Goal: Task Accomplishment & Management: Manage account settings

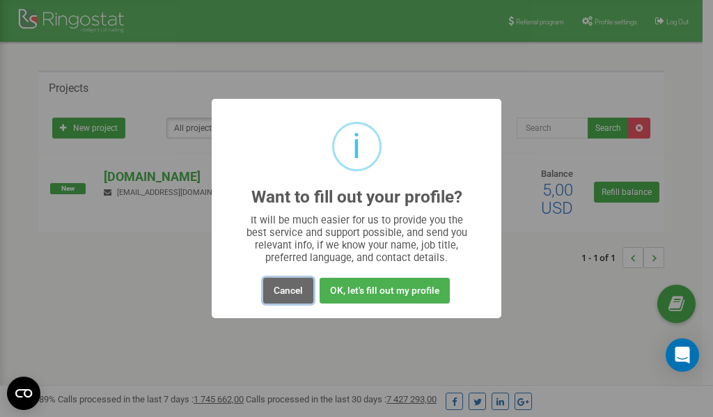
click at [288, 291] on button "Cancel" at bounding box center [288, 291] width 50 height 26
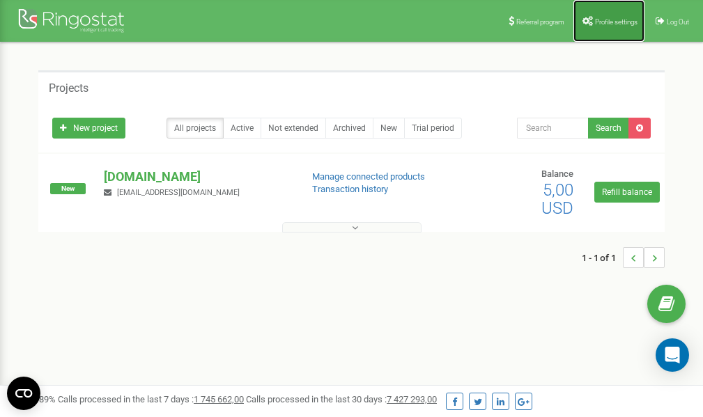
click at [618, 22] on span "Profile settings" at bounding box center [616, 22] width 43 height 8
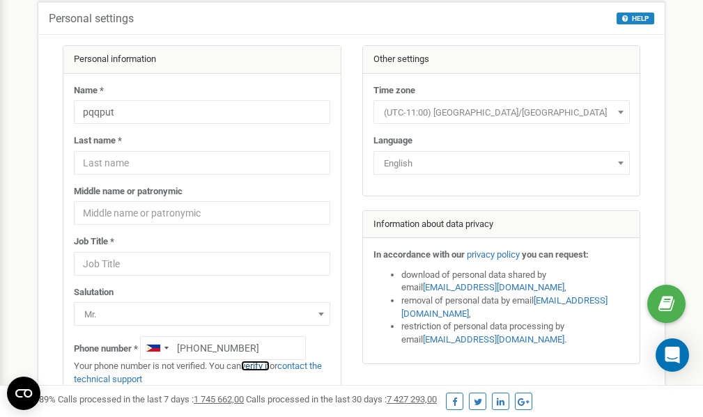
click at [263, 365] on link "verify it" at bounding box center [255, 366] width 29 height 10
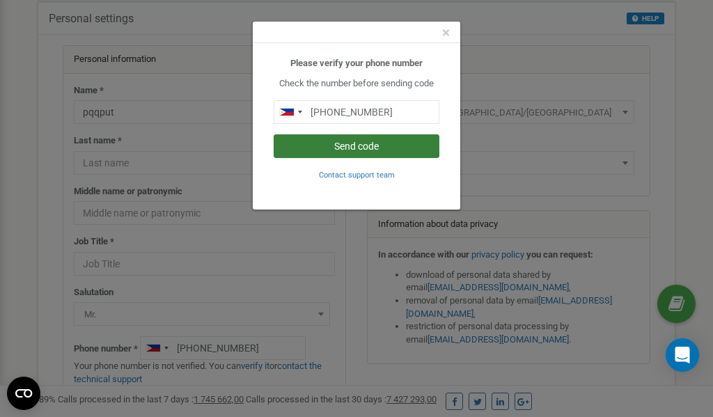
click at [403, 146] on button "Send code" at bounding box center [357, 146] width 166 height 24
